Goal: Transaction & Acquisition: Purchase product/service

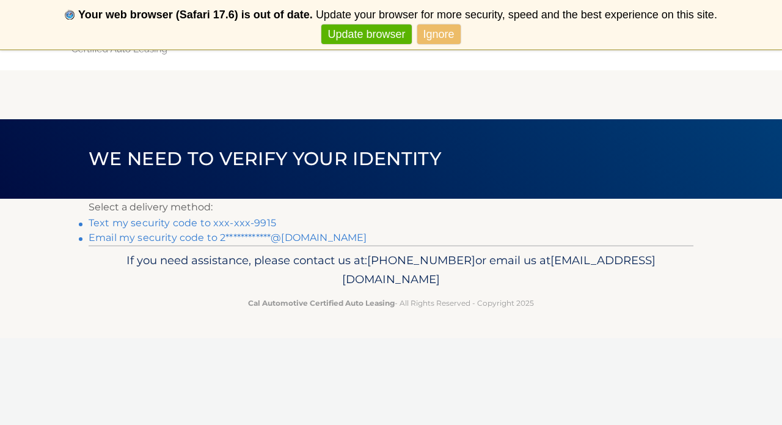
click at [244, 224] on link "Text my security code to xxx-xxx-9915" at bounding box center [183, 223] width 188 height 12
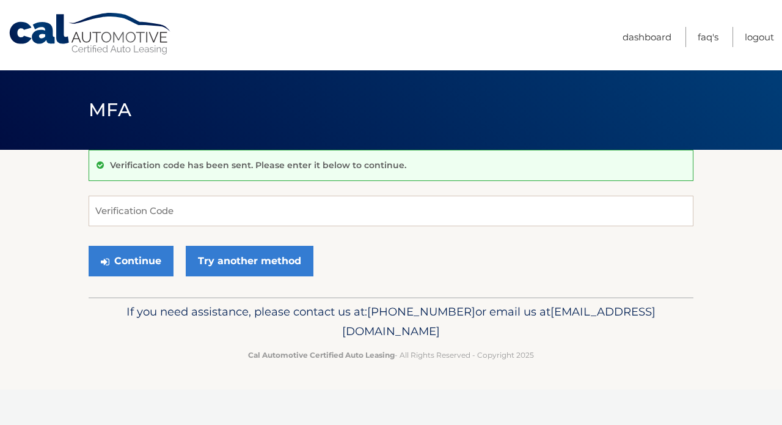
click at [232, 212] on input "Verification Code" at bounding box center [391, 211] width 605 height 31
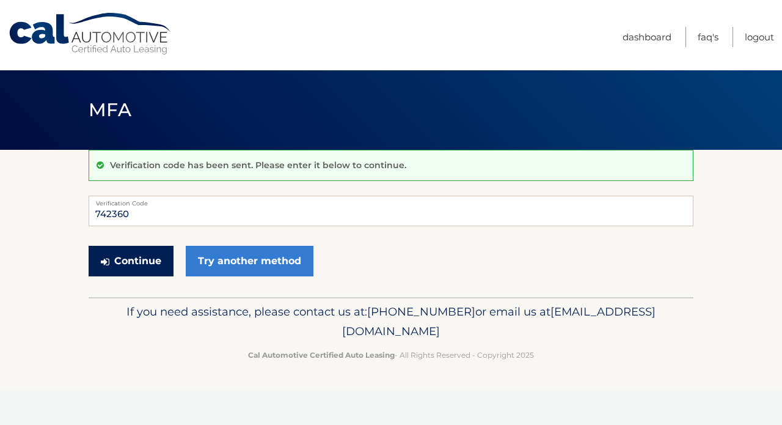
type input "742360"
click at [162, 260] on button "Continue" at bounding box center [131, 261] width 85 height 31
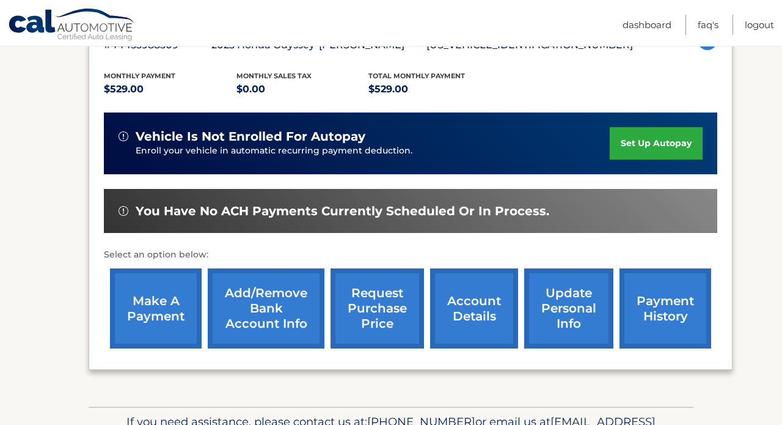
scroll to position [255, 0]
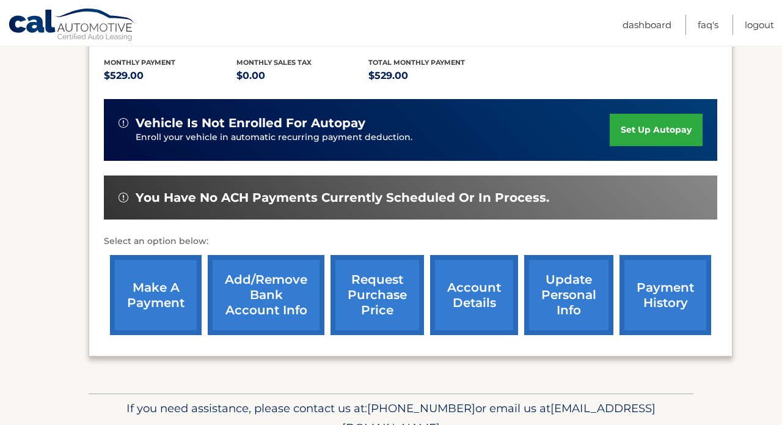
click at [169, 278] on link "make a payment" at bounding box center [156, 295] width 92 height 80
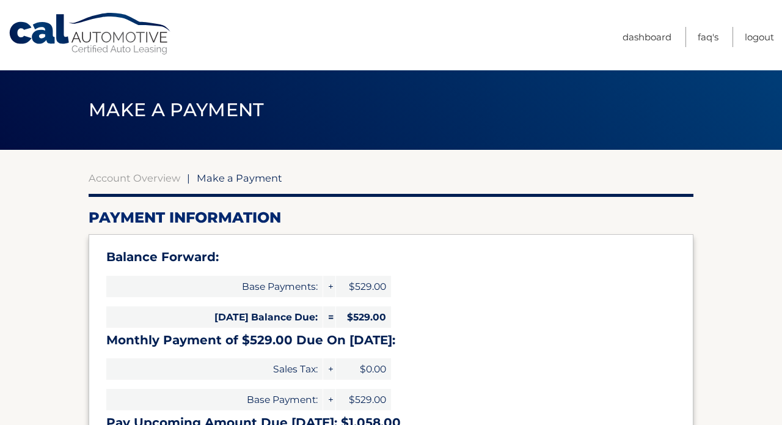
select select "NTM5MDkwN2MtMDQ1OC00MzIxLTllOTktNjI4NmRhOGU5Yzgw"
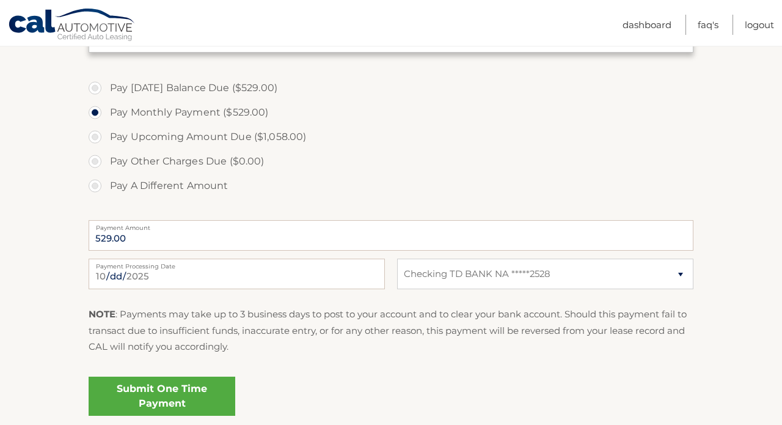
scroll to position [400, 0]
select select "NTM5MDkwN2MtMDQ1OC00MzIxLTllOTktNjI4NmRhOGU5Yzgw"
click at [153, 394] on link "Submit One Time Payment" at bounding box center [162, 395] width 147 height 39
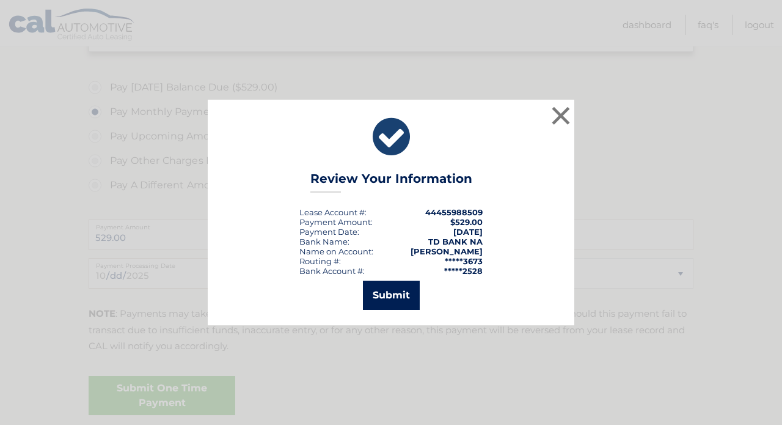
click at [391, 288] on button "Submit" at bounding box center [391, 295] width 57 height 29
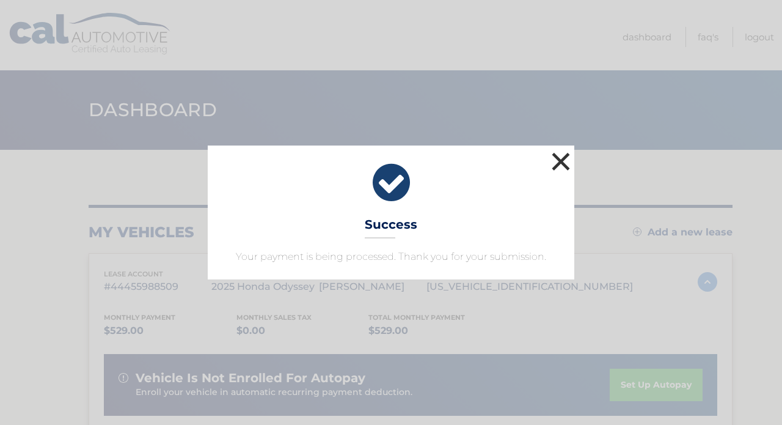
click at [565, 163] on button "×" at bounding box center [561, 161] width 24 height 24
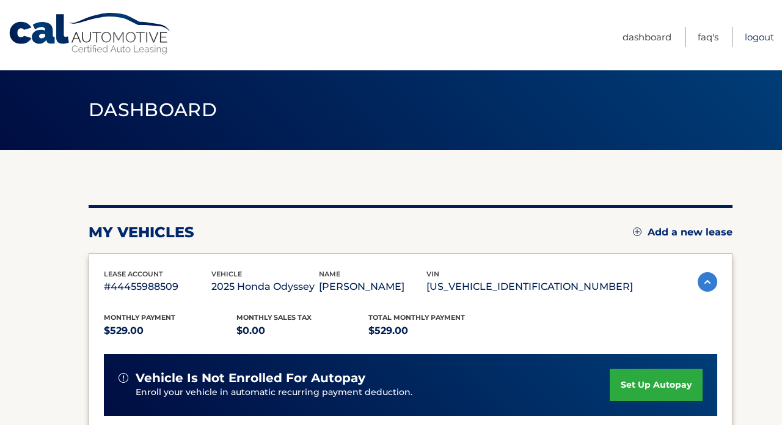
click at [758, 39] on link "Logout" at bounding box center [759, 37] width 29 height 20
